Goal: Task Accomplishment & Management: Use online tool/utility

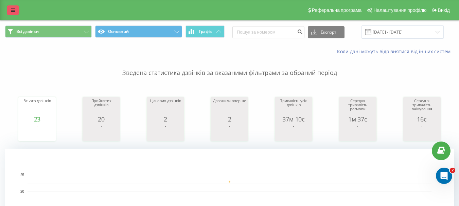
click at [12, 9] on icon at bounding box center [13, 10] width 4 height 5
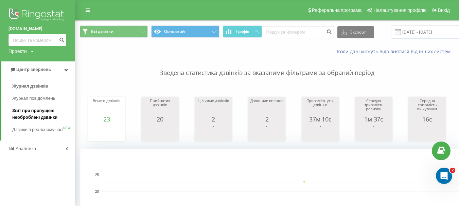
click at [40, 114] on span "Звіт про пропущені необроблені дзвінки" at bounding box center [41, 114] width 59 height 14
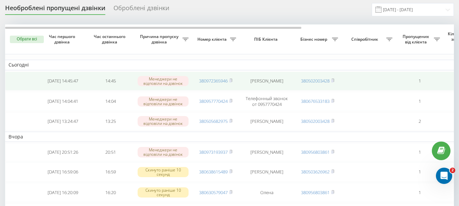
scroll to position [34, 0]
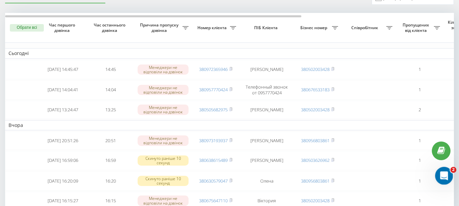
click at [444, 176] on icon "Відкрити програму для спілкування Intercom" at bounding box center [443, 175] width 11 height 11
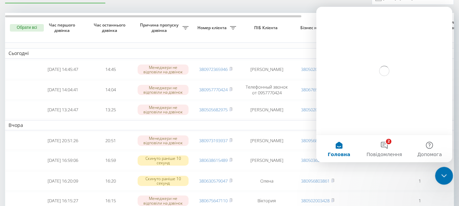
scroll to position [0, 0]
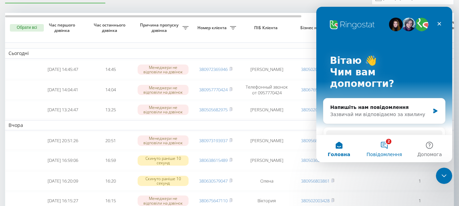
click at [391, 148] on button "2 Повідомлення" at bounding box center [383, 148] width 45 height 27
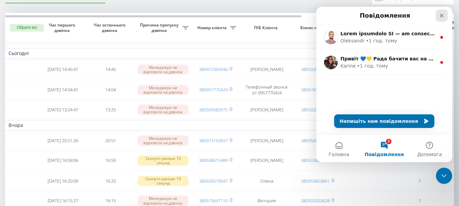
click at [442, 15] on icon "Закрити" at bounding box center [442, 16] width 4 height 4
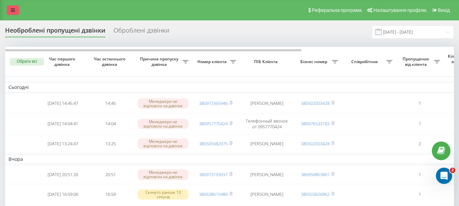
click at [13, 10] on icon at bounding box center [13, 10] width 4 height 5
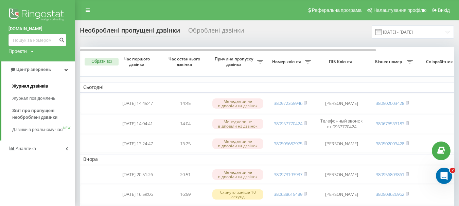
click at [38, 87] on span "Журнал дзвінків" at bounding box center [30, 86] width 36 height 7
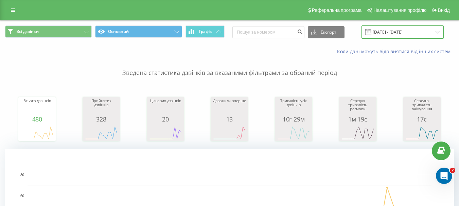
click at [399, 34] on input "21.07.2025 - 21.08.2025" at bounding box center [402, 31] width 82 height 13
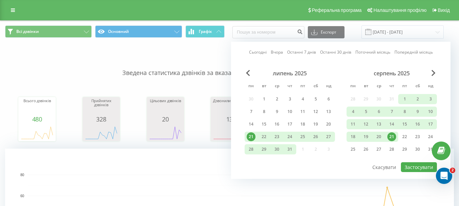
click at [391, 136] on div "21" at bounding box center [391, 136] width 9 height 9
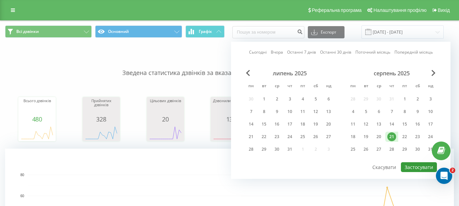
click at [414, 168] on button "Застосувати" at bounding box center [419, 167] width 36 height 10
type input "[DATE] - [DATE]"
